Goal: Task Accomplishment & Management: Manage account settings

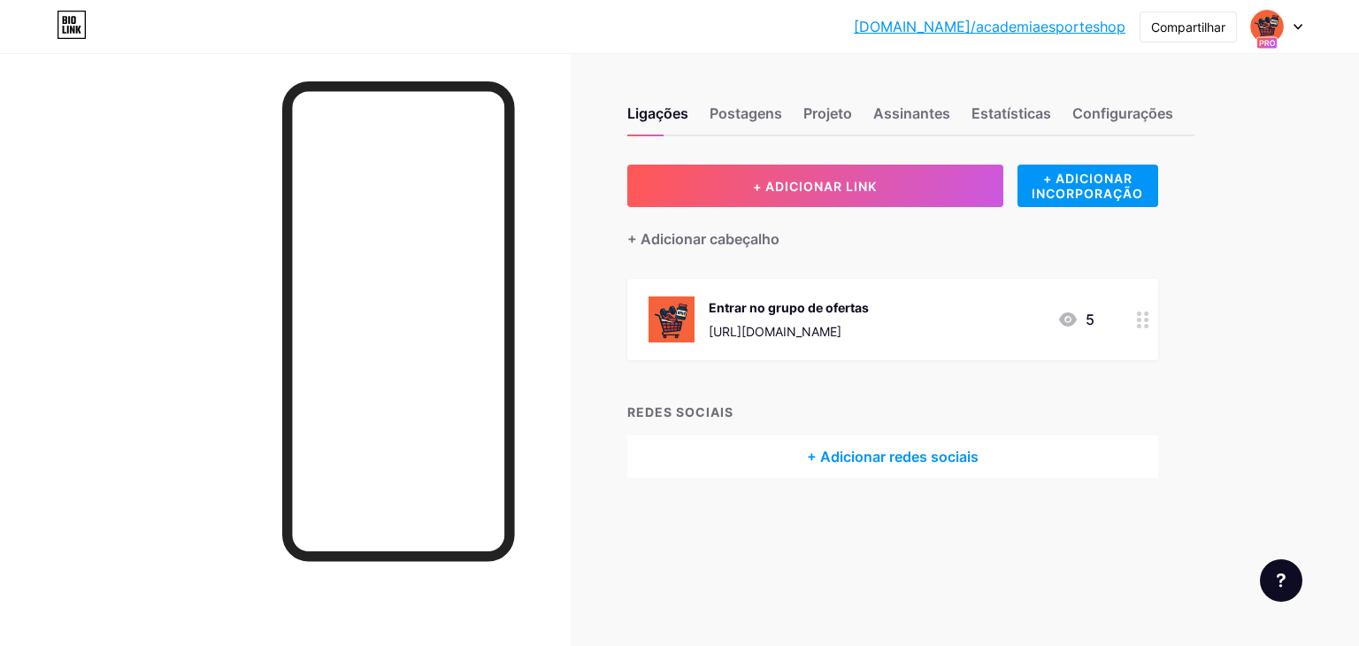
click at [841, 326] on font "[URL][DOMAIN_NAME]" at bounding box center [775, 331] width 133 height 15
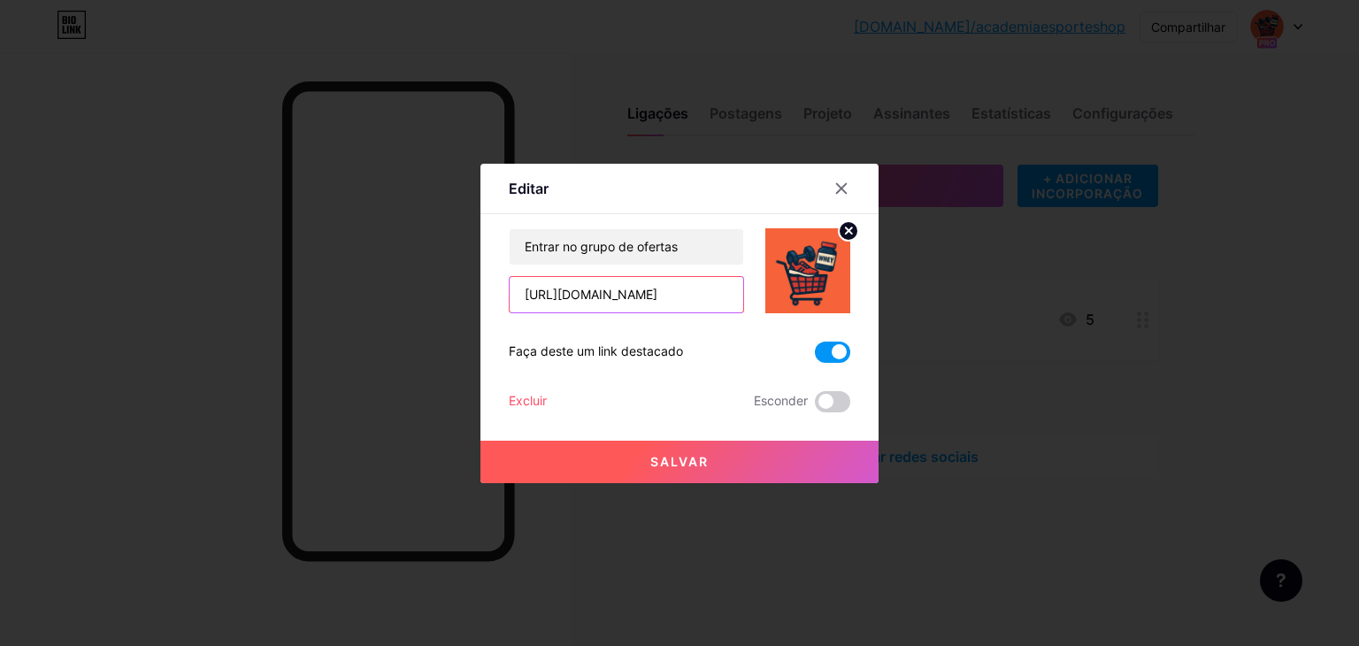
click at [631, 288] on input "[URL][DOMAIN_NAME]" at bounding box center [627, 294] width 234 height 35
paste input "[URL][DOMAIN_NAME]"
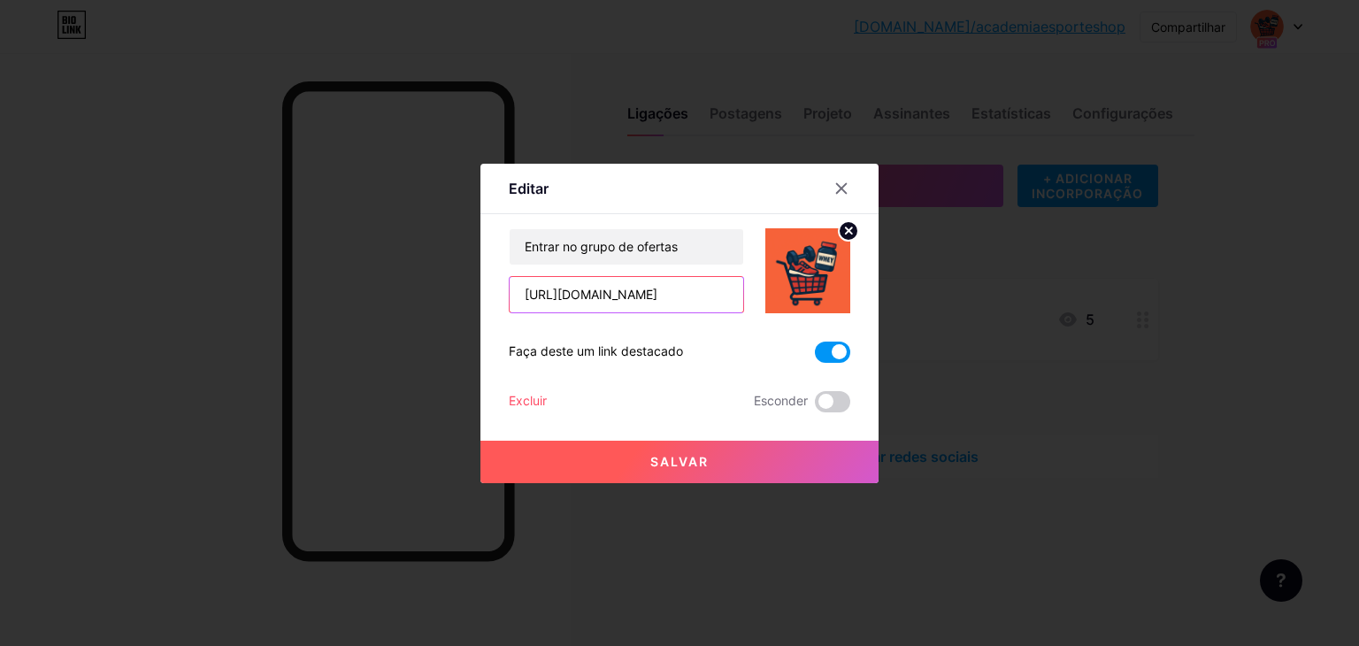
type input "[URL][DOMAIN_NAME]"
click at [713, 458] on button "Salvar" at bounding box center [679, 462] width 398 height 42
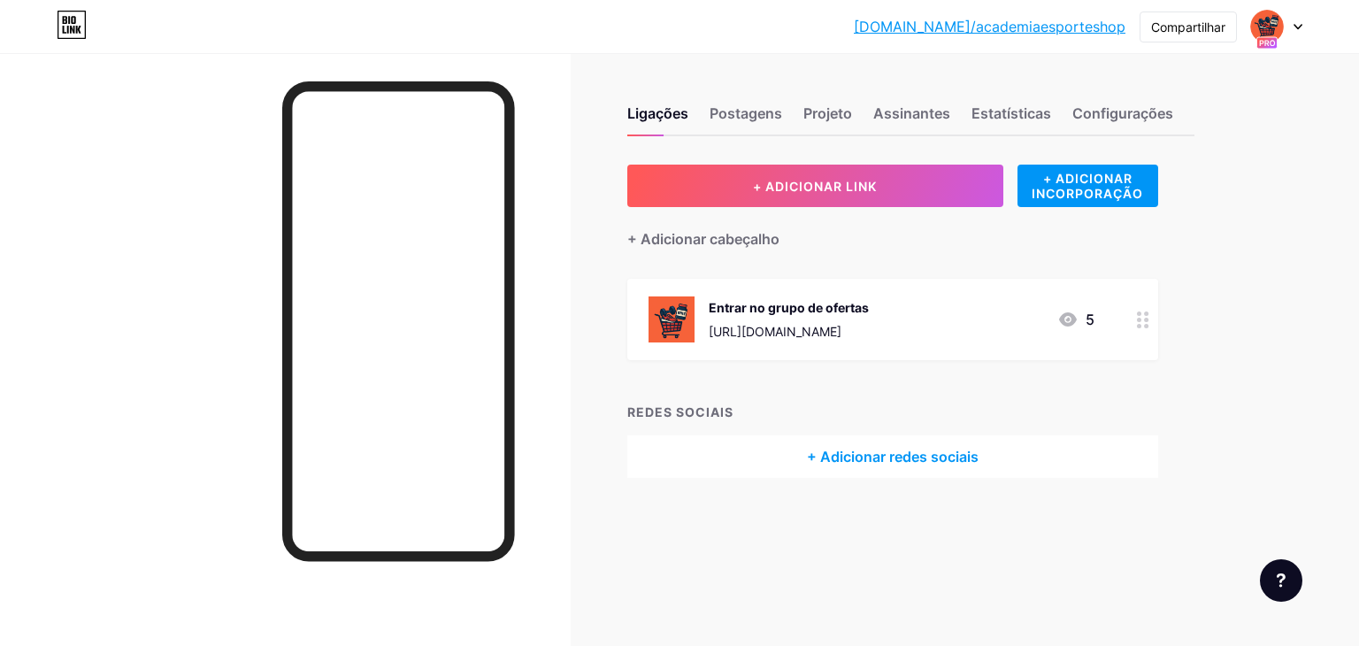
click at [841, 324] on font "[URL][DOMAIN_NAME]" at bounding box center [775, 331] width 133 height 15
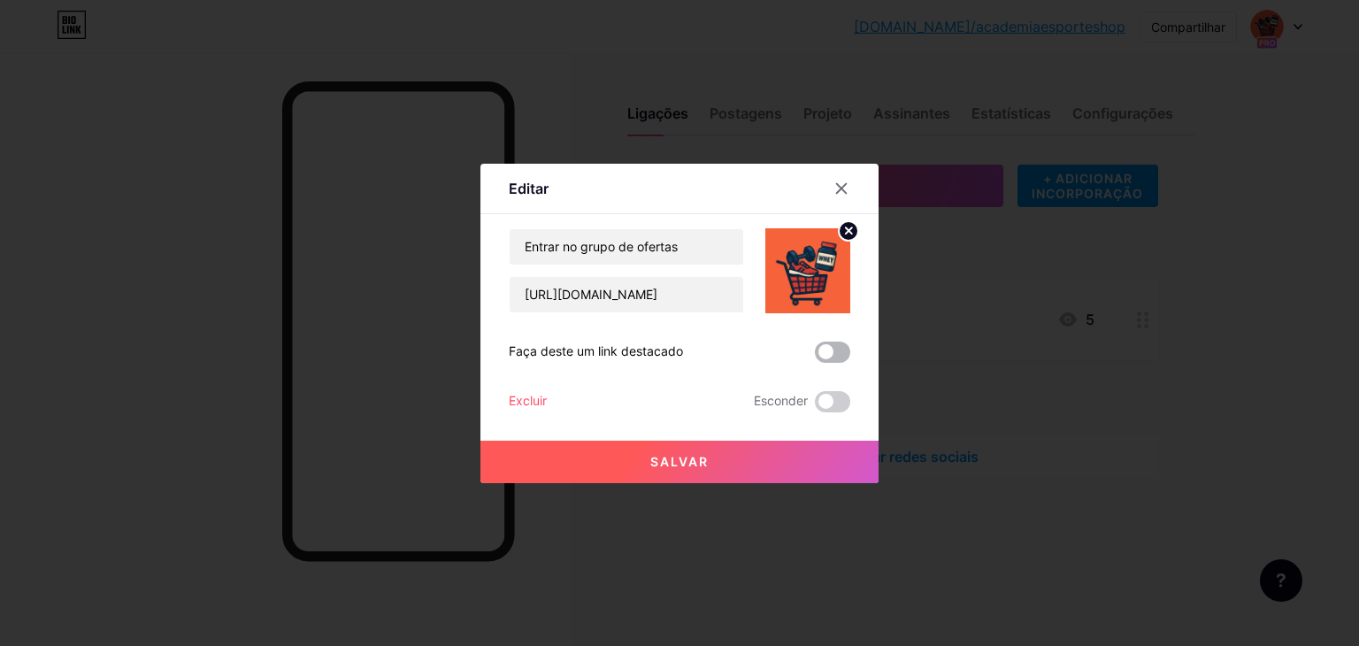
click at [847, 351] on span at bounding box center [832, 352] width 35 height 21
click at [815, 357] on input "checkbox" at bounding box center [815, 357] width 0 height 0
click at [640, 457] on button "Salvar" at bounding box center [679, 462] width 398 height 42
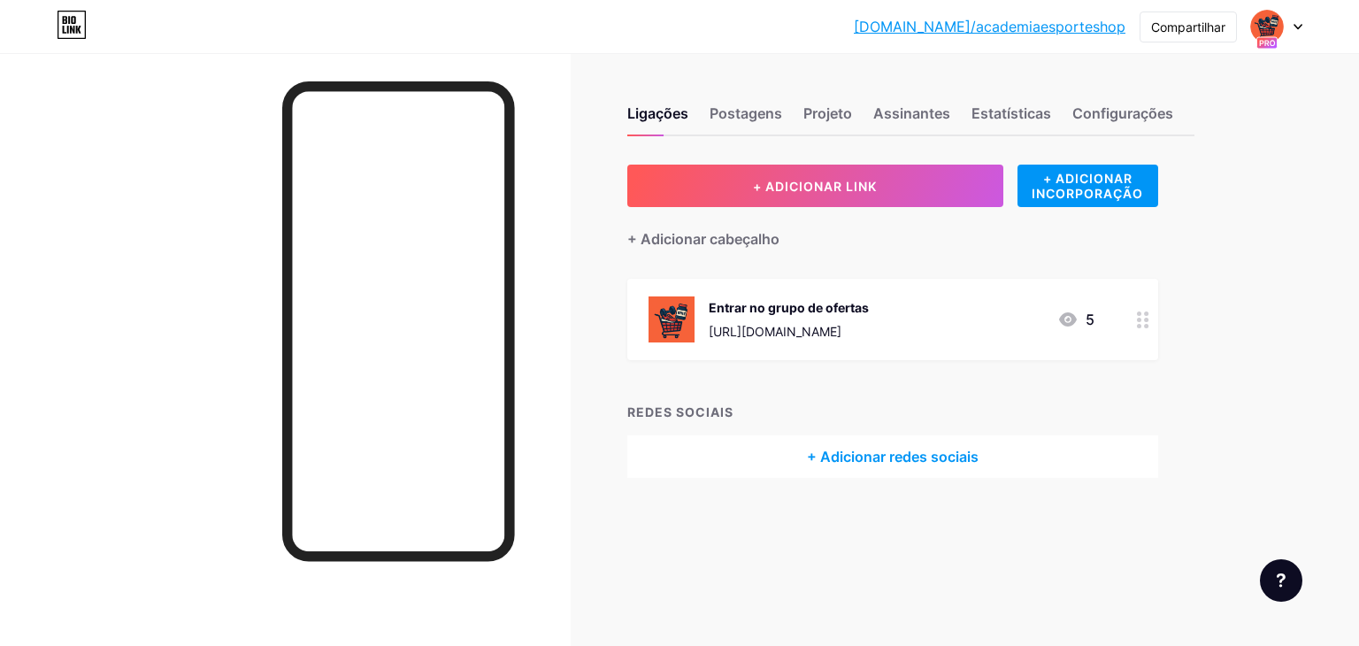
click at [764, 304] on font "Entrar no grupo de ofertas" at bounding box center [789, 307] width 160 height 15
